Goal: Task Accomplishment & Management: Manage account settings

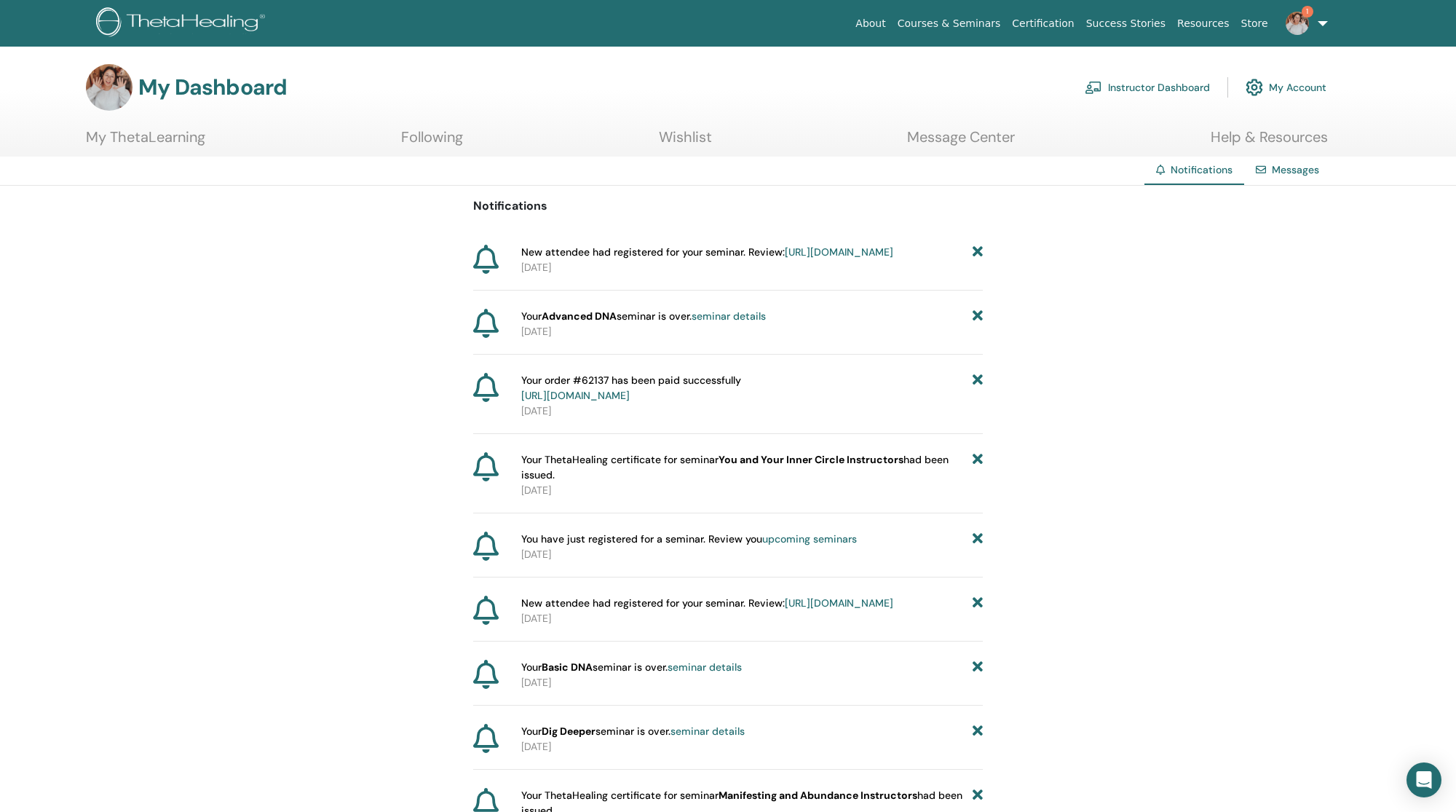
click at [1167, 81] on link "Instructor Dashboard" at bounding box center [1146, 87] width 125 height 32
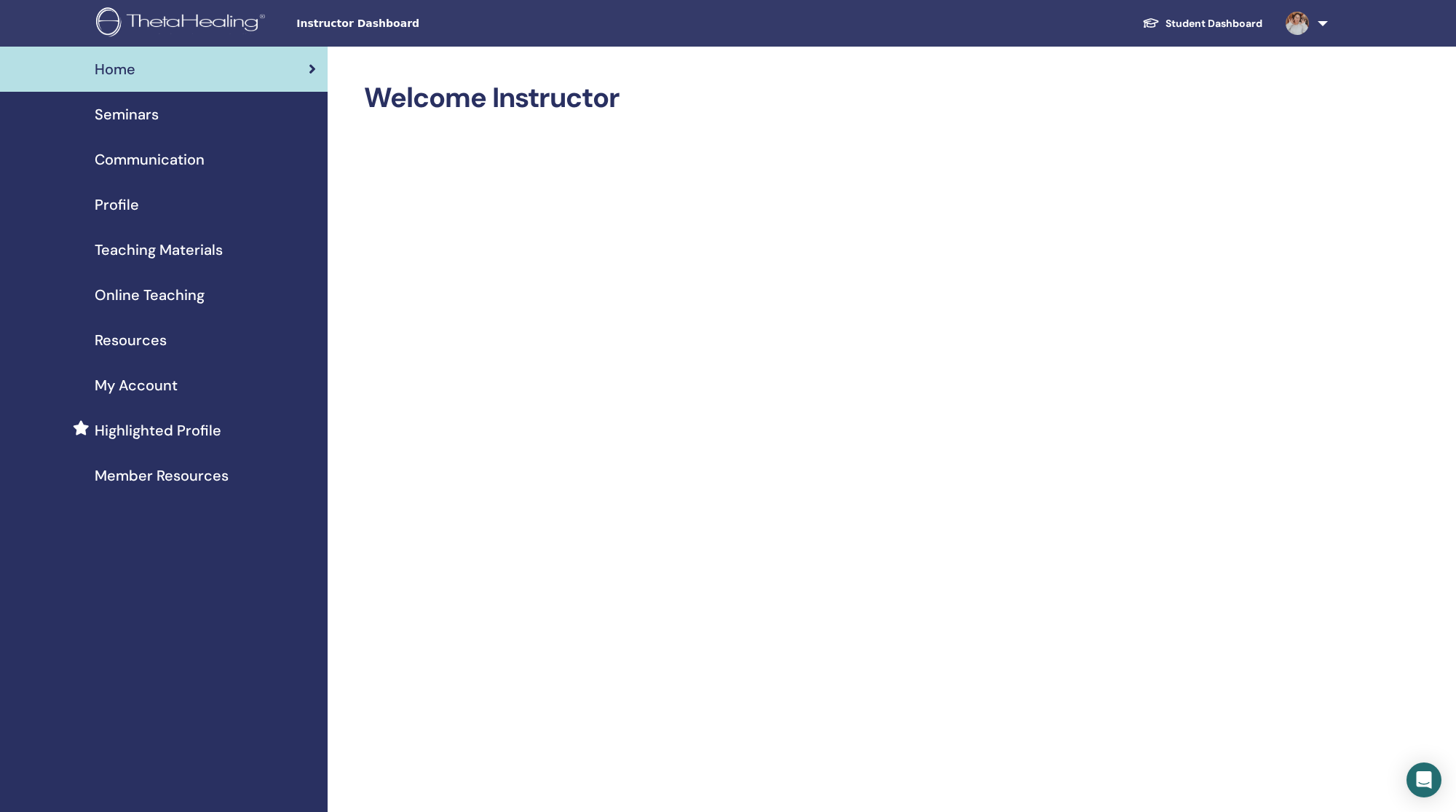
click at [165, 113] on div "Seminars" at bounding box center [163, 114] width 304 height 22
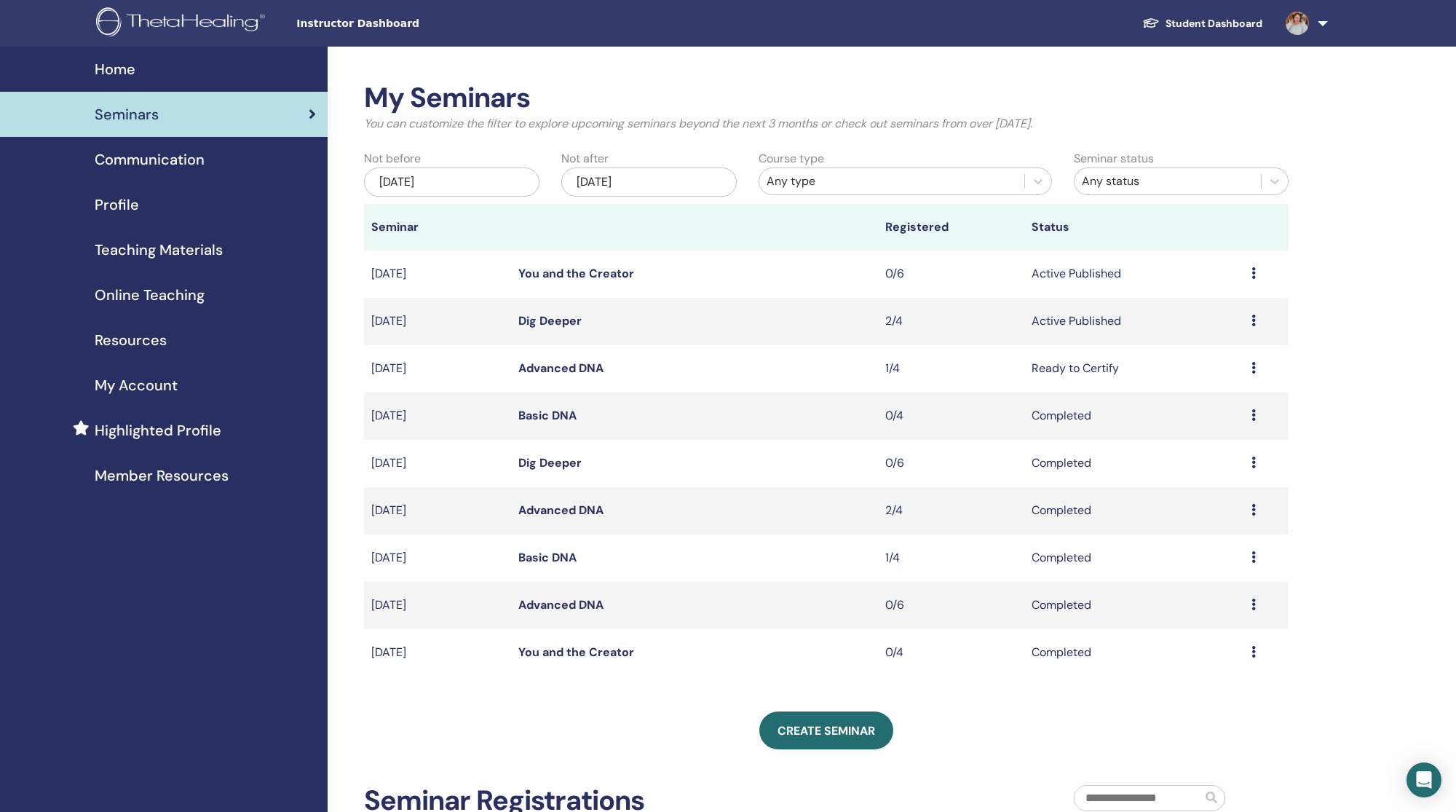
click at [1253, 362] on icon at bounding box center [1253, 367] width 4 height 12
click at [1319, 309] on div "My Seminars You can customize the filter to explore upcoming seminars beyond th…" at bounding box center [874, 607] width 1092 height 1121
click at [1253, 267] on icon at bounding box center [1253, 272] width 4 height 12
click at [1196, 310] on p "Cancel" at bounding box center [1206, 317] width 56 height 17
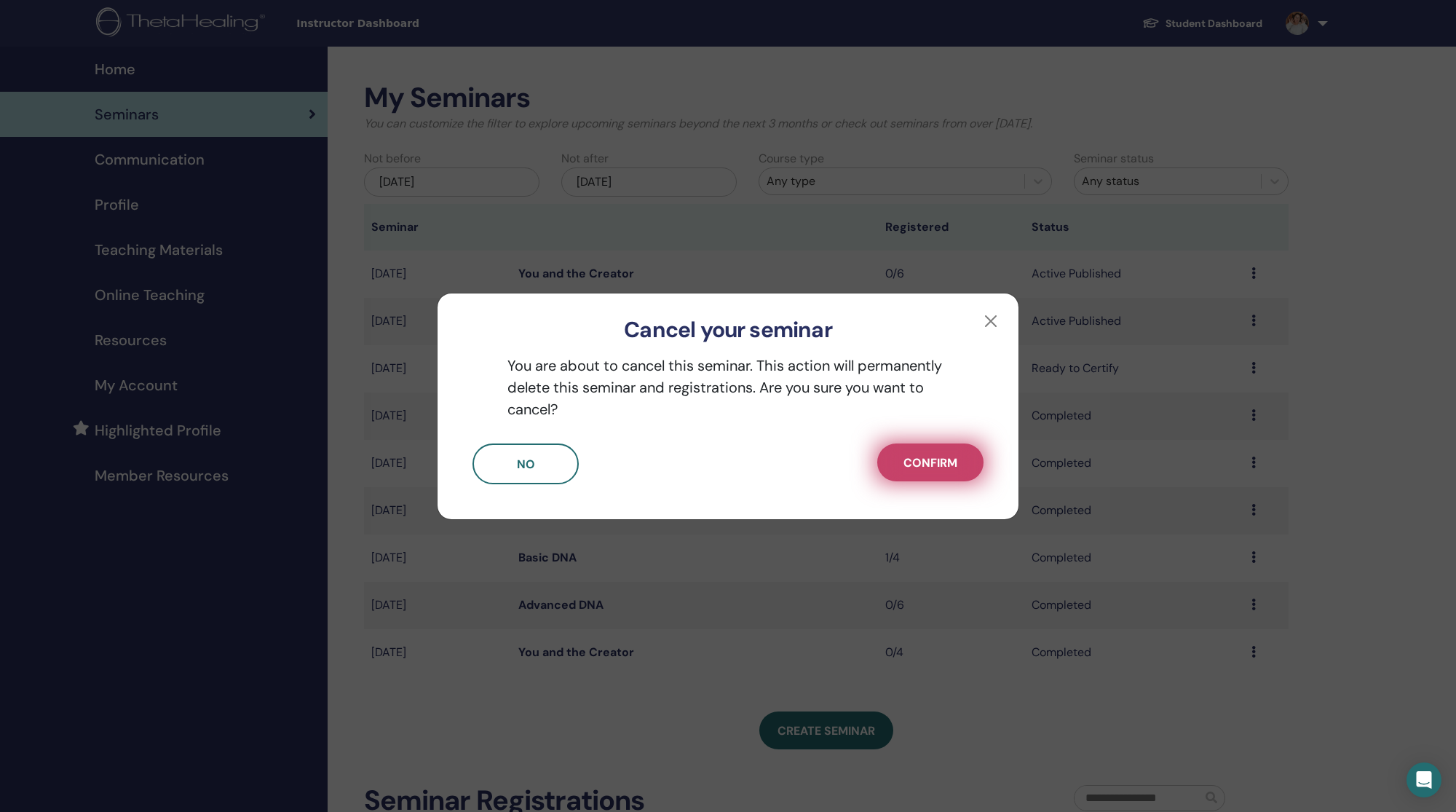
click at [950, 455] on span "Confirm" at bounding box center [931, 462] width 54 height 15
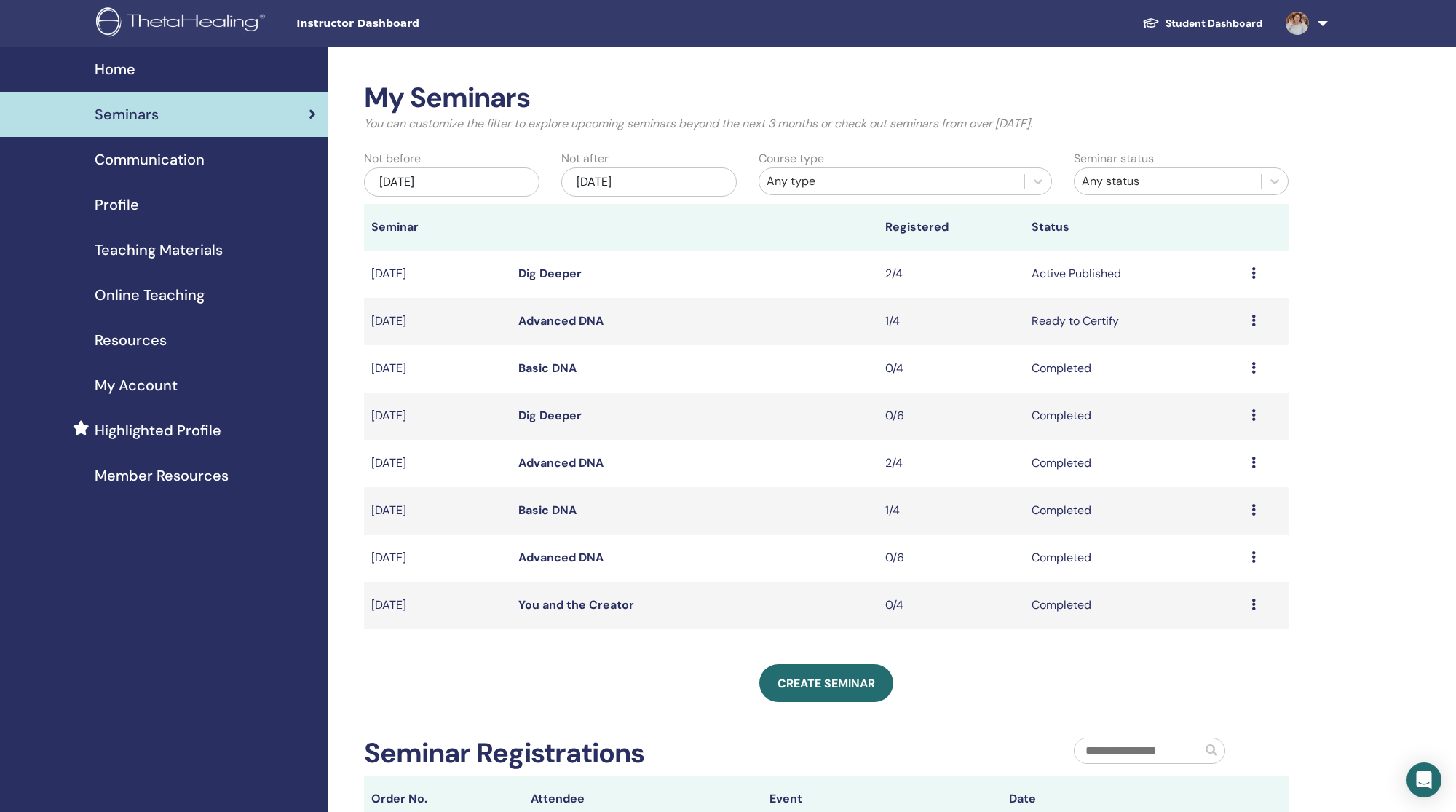
click at [1254, 314] on icon at bounding box center [1253, 320] width 4 height 12
click at [1191, 373] on p "Cancel" at bounding box center [1207, 369] width 56 height 17
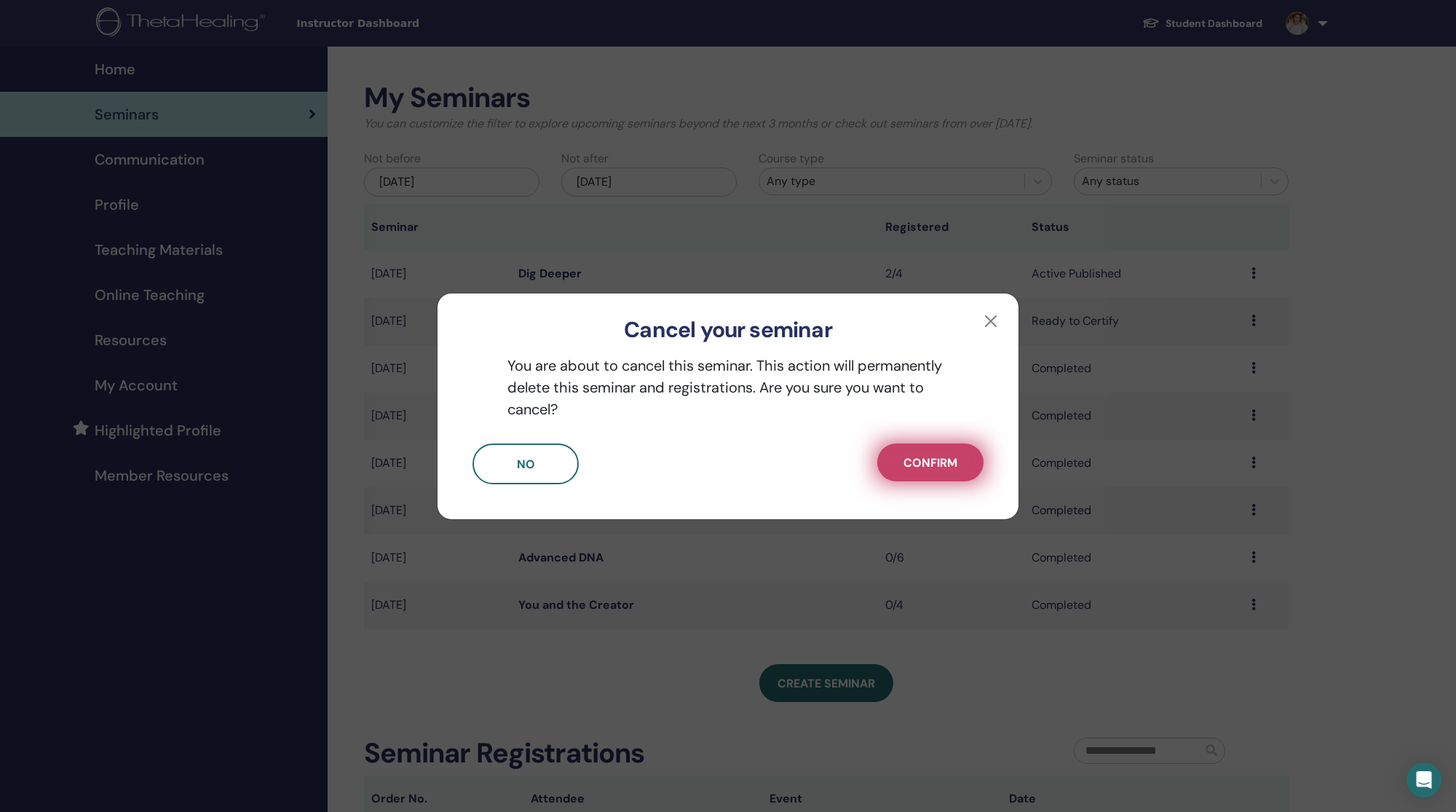
click at [984, 447] on button "Confirm" at bounding box center [930, 463] width 106 height 38
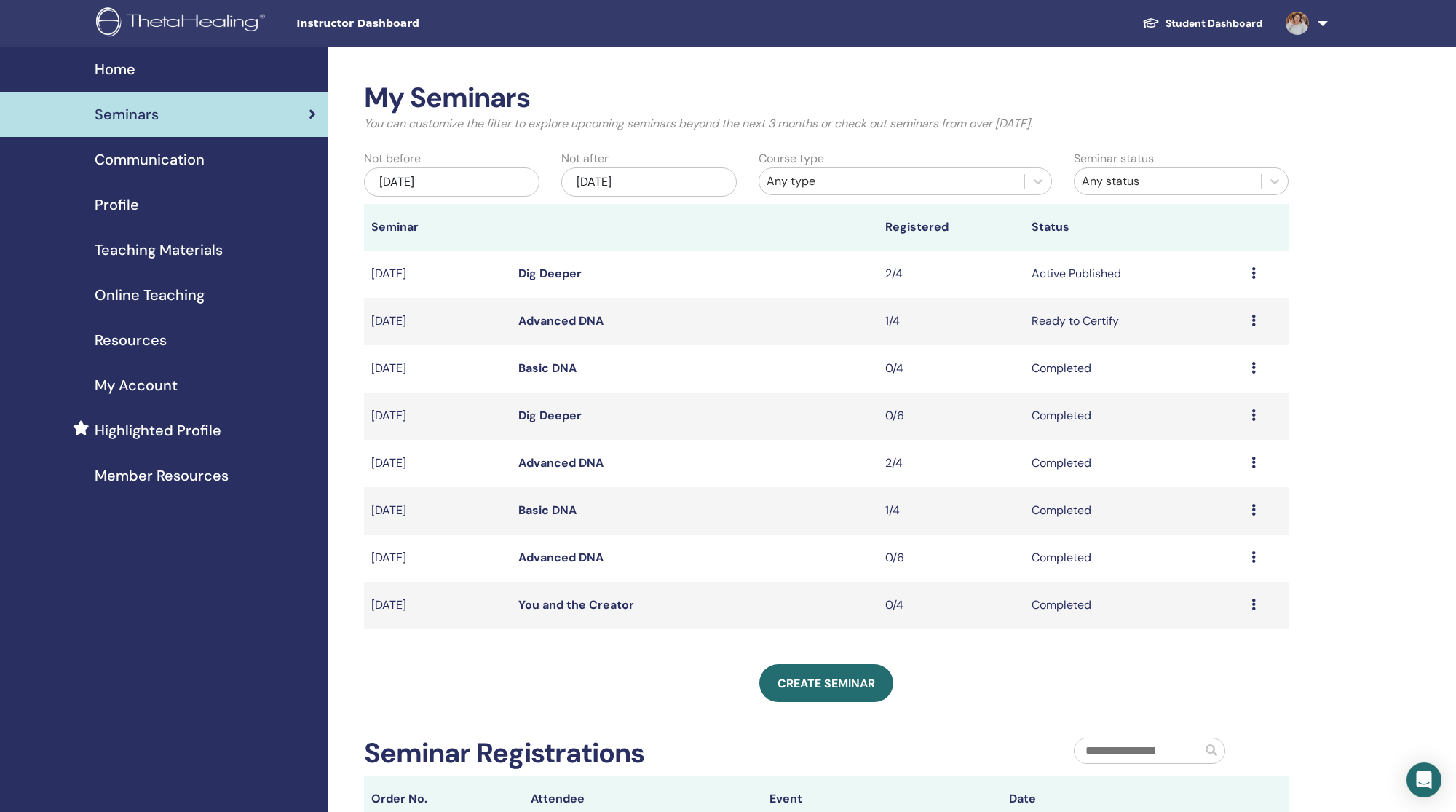
click at [1090, 297] on td "Ready to Certify" at bounding box center [1134, 321] width 220 height 48
click at [1254, 314] on icon at bounding box center [1253, 320] width 4 height 12
click at [1206, 342] on link "Attendees" at bounding box center [1207, 340] width 56 height 15
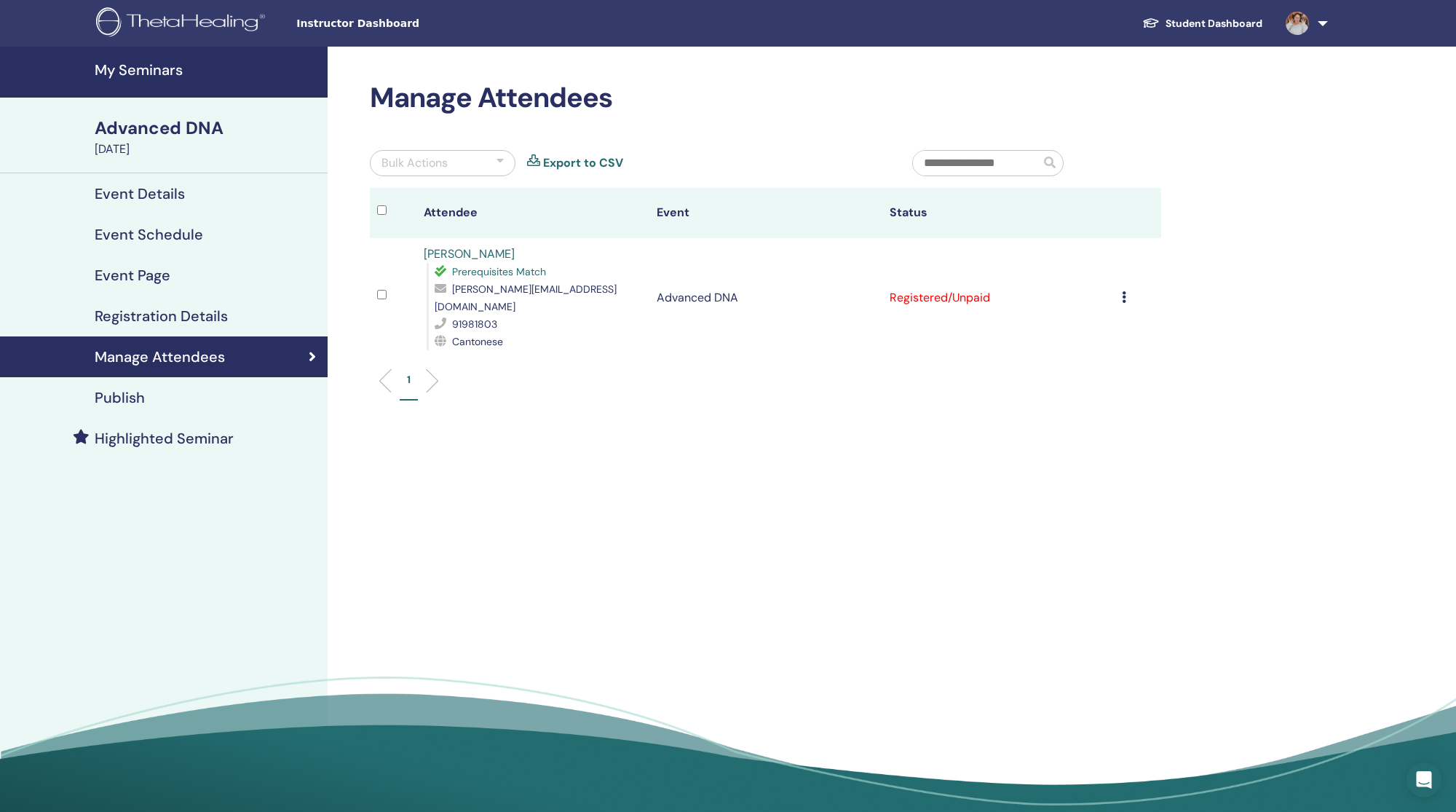
click at [1126, 291] on icon at bounding box center [1124, 296] width 4 height 12
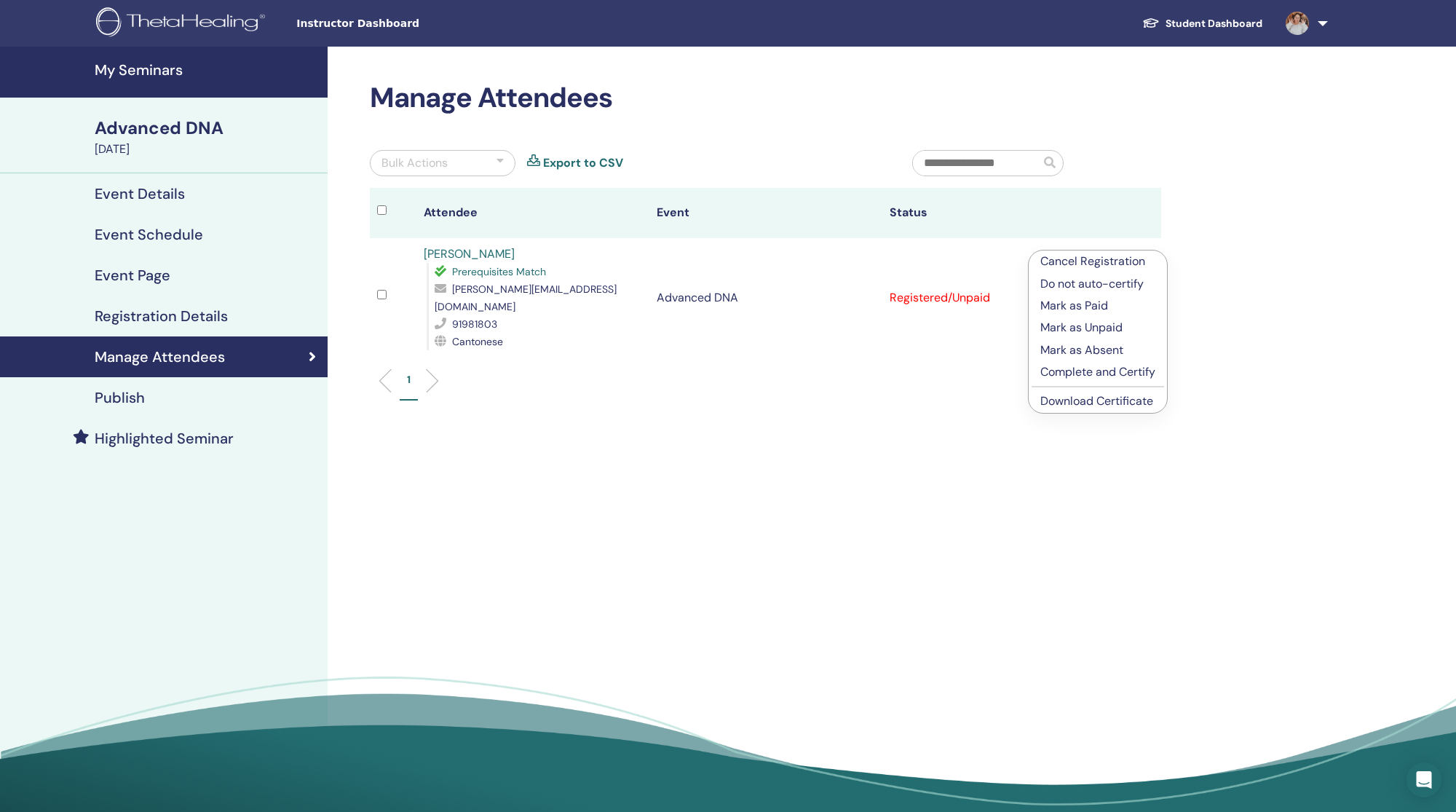
click at [1102, 257] on p "Cancel Registration" at bounding box center [1098, 260] width 115 height 17
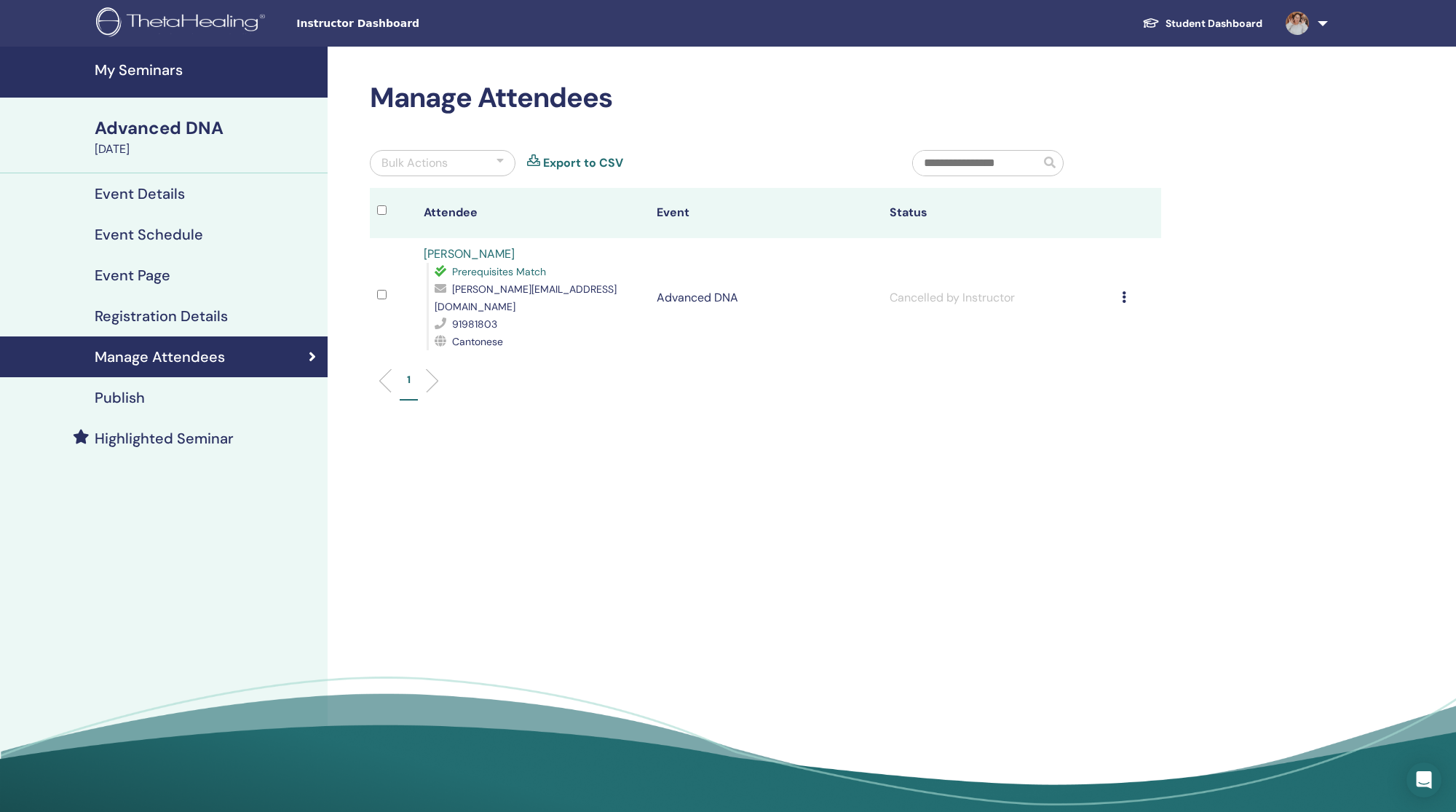
click at [148, 64] on h4 "My Seminars" at bounding box center [207, 69] width 225 height 17
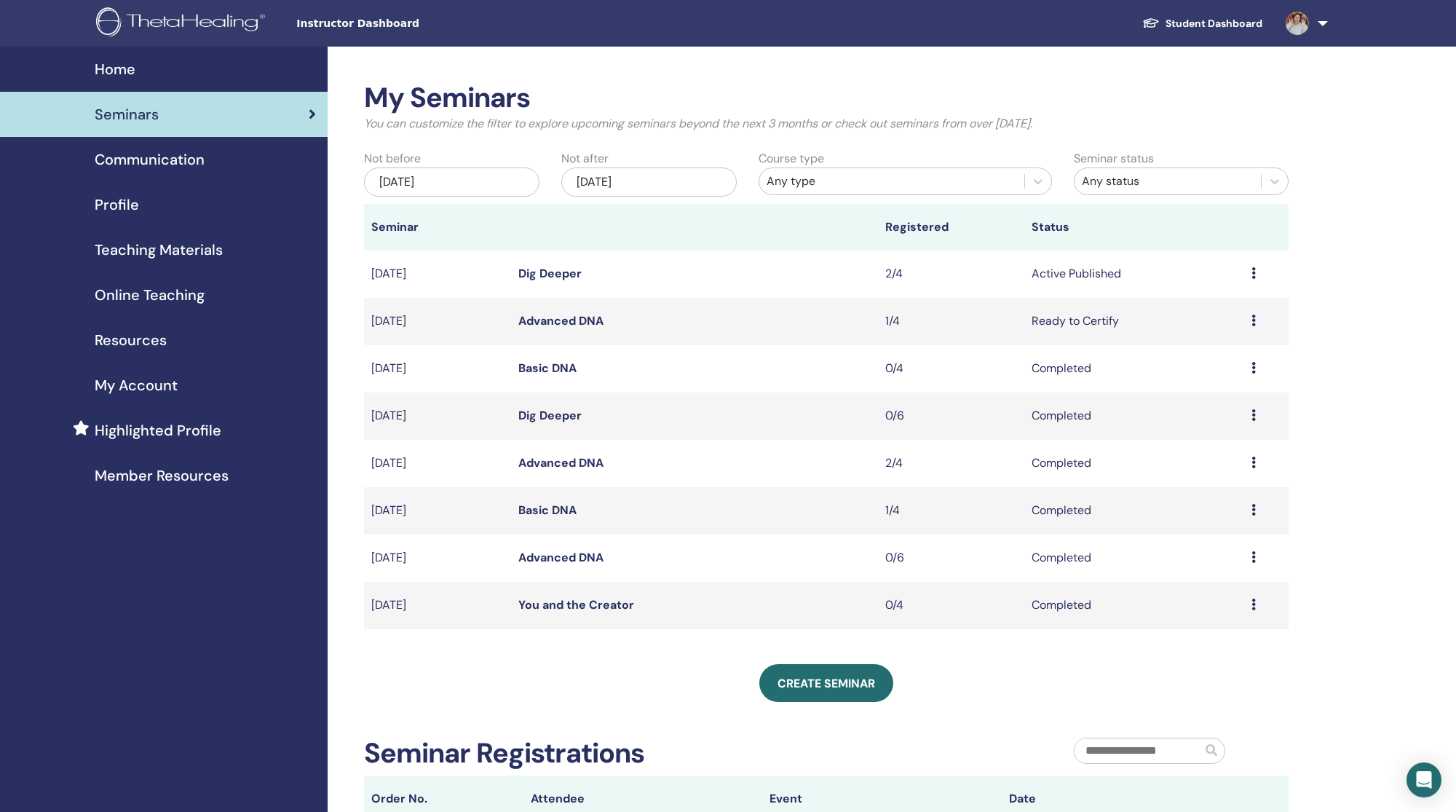
click at [1257, 265] on div "Preview Edit Attendees Cancel" at bounding box center [1266, 273] width 30 height 17
click at [1218, 293] on link "Attendees" at bounding box center [1210, 295] width 56 height 15
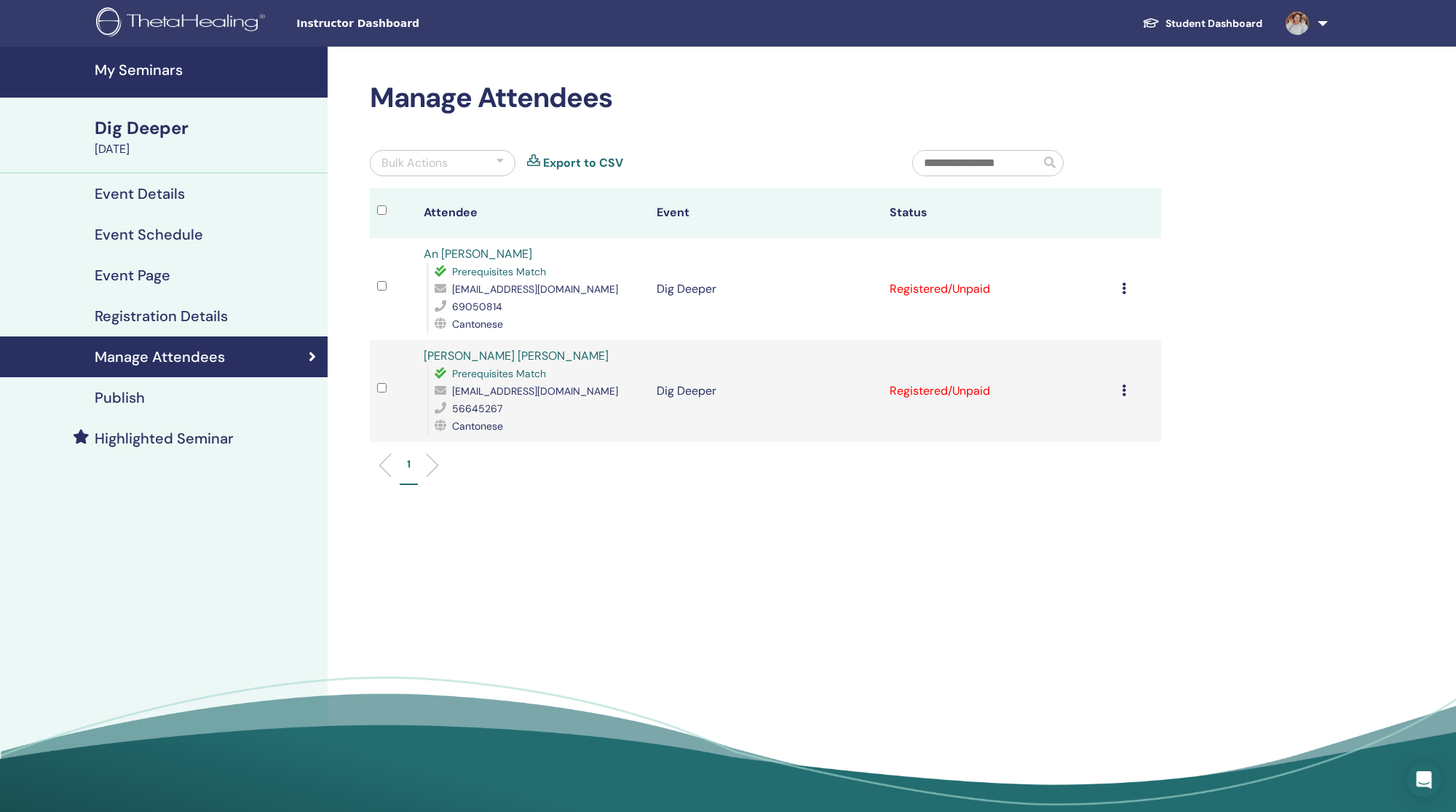
click at [1126, 282] on icon at bounding box center [1124, 287] width 4 height 12
click at [1090, 301] on p "Mark as Paid" at bounding box center [1099, 309] width 115 height 17
click at [1126, 384] on icon at bounding box center [1124, 390] width 4 height 12
click at [1073, 404] on p "Mark as Paid" at bounding box center [1099, 411] width 115 height 17
click at [1126, 282] on icon at bounding box center [1124, 287] width 4 height 12
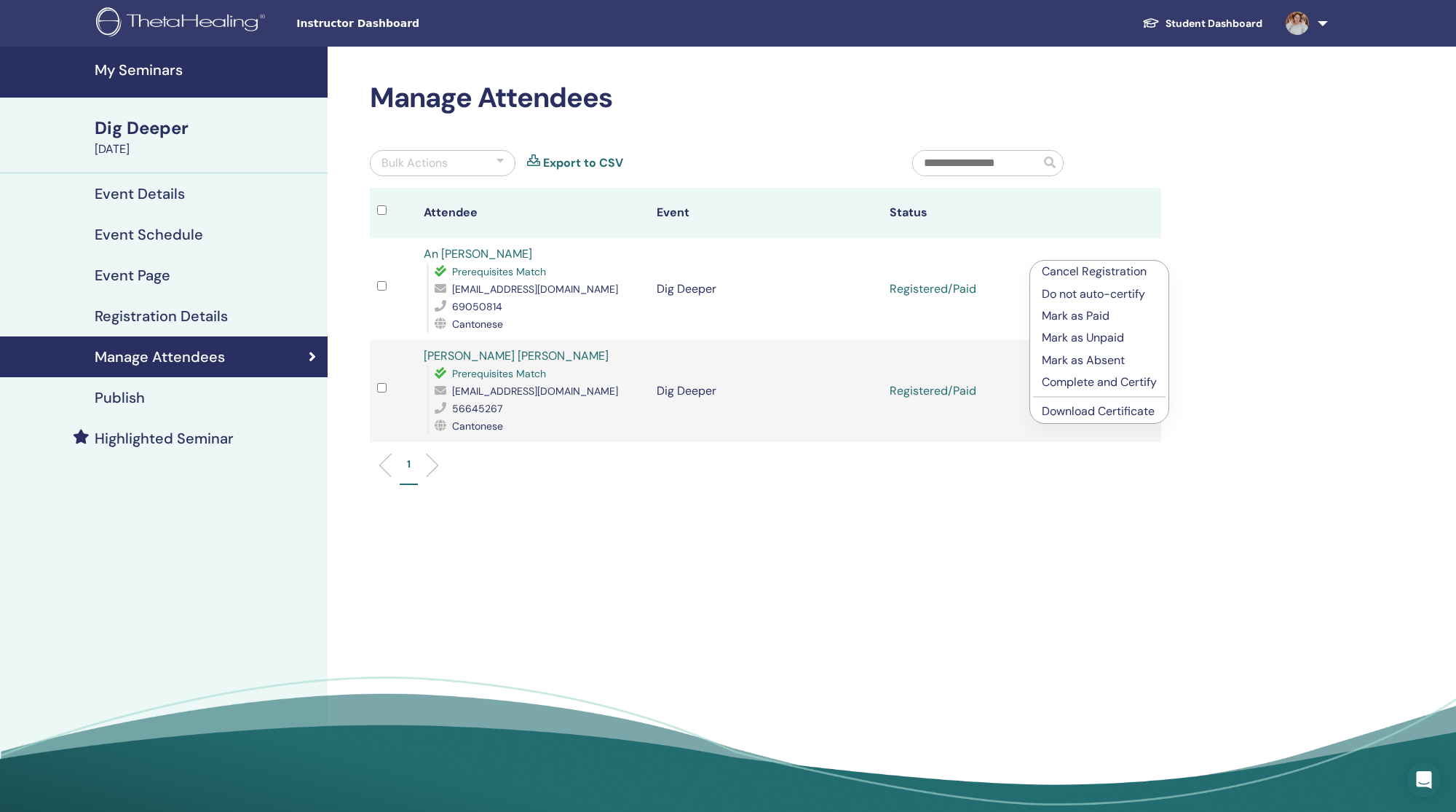
click at [1090, 403] on link "Download Certificate" at bounding box center [1099, 410] width 113 height 15
click at [1126, 384] on icon at bounding box center [1124, 390] width 4 height 12
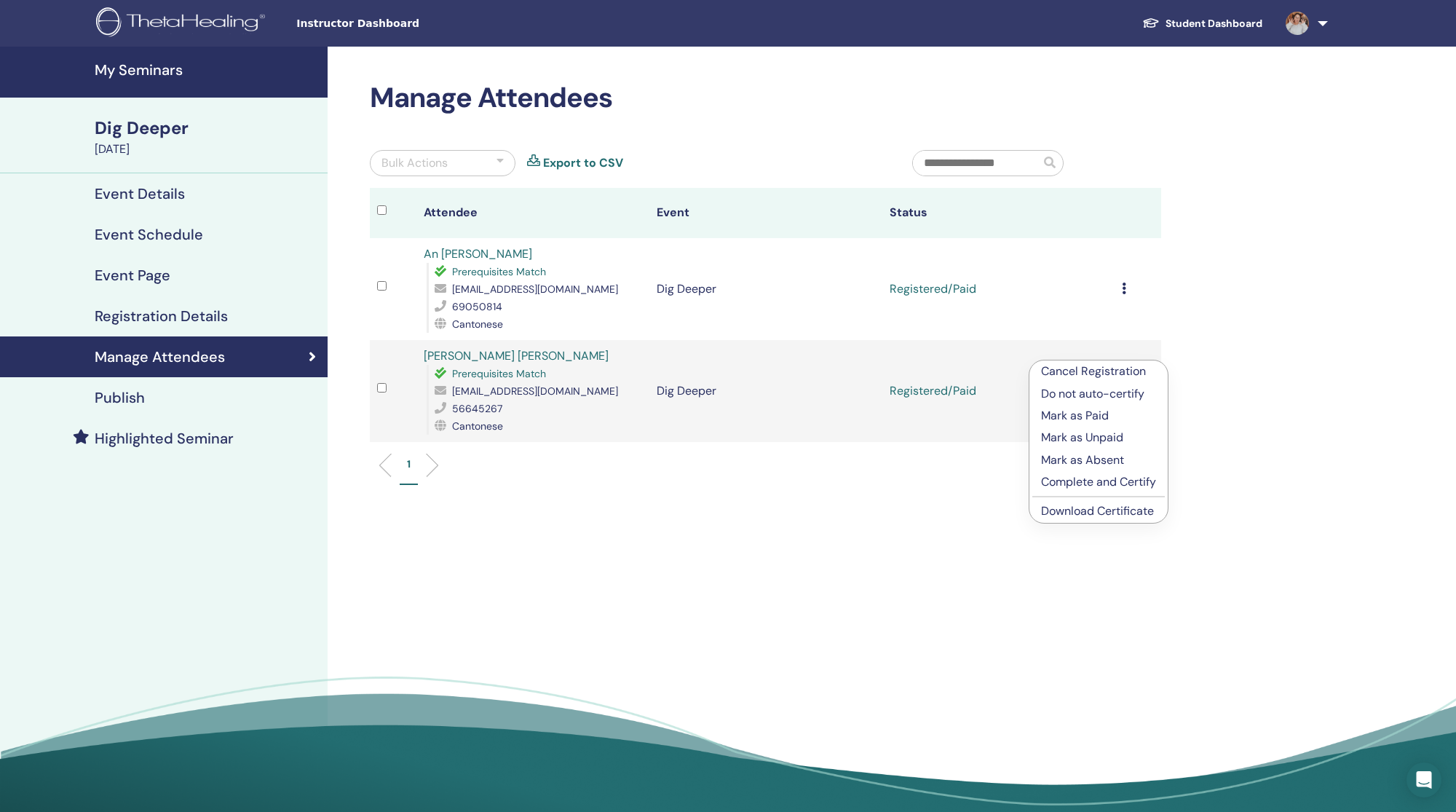
click at [1081, 503] on link "Download Certificate" at bounding box center [1098, 510] width 113 height 15
